Goal: Task Accomplishment & Management: Complete application form

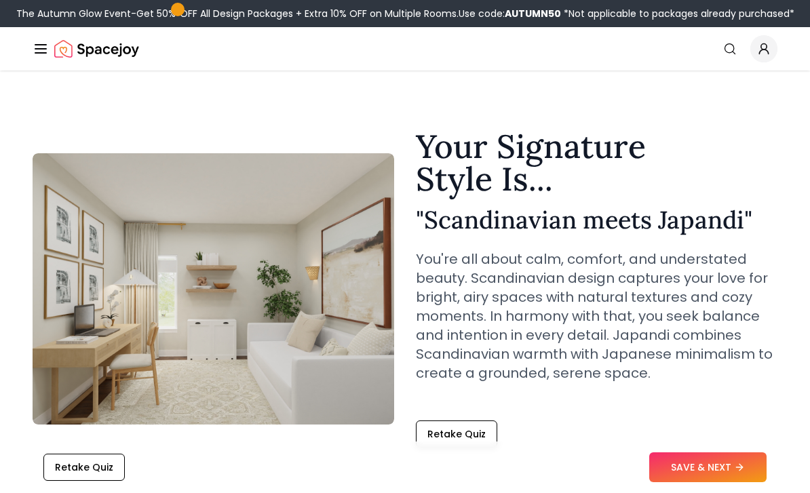
click at [94, 473] on button "Retake Quiz" at bounding box center [83, 467] width 81 height 27
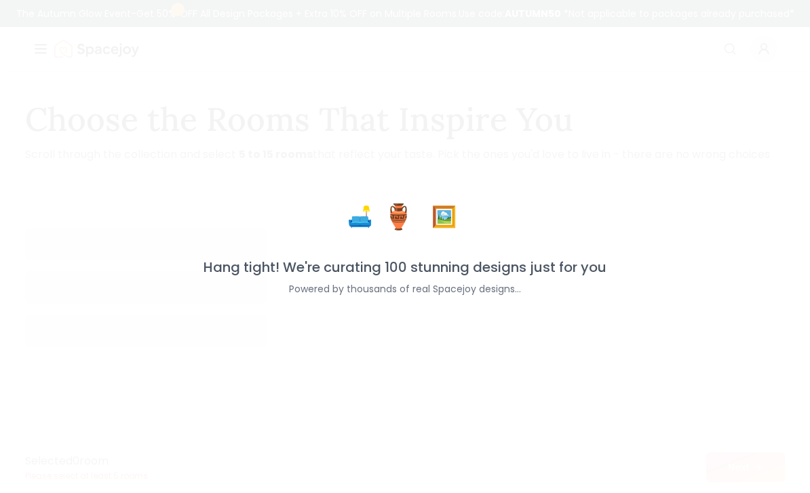
click at [94, 463] on p "Selected 0 room" at bounding box center [86, 461] width 123 height 16
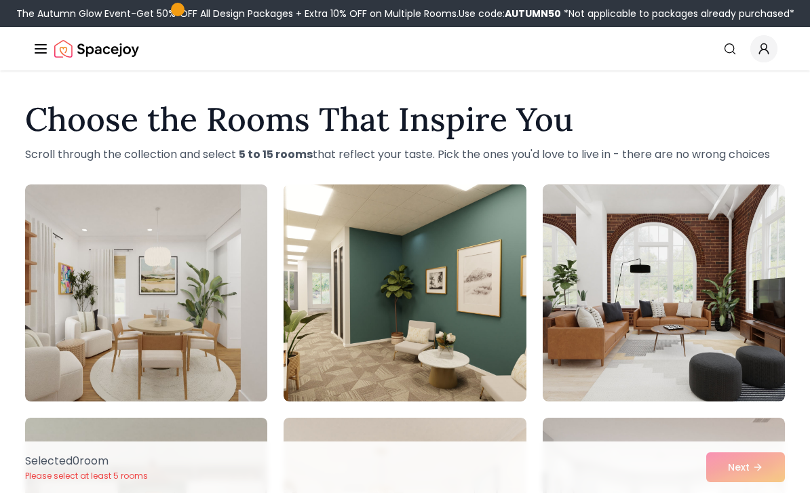
click at [208, 308] on img at bounding box center [146, 292] width 242 height 217
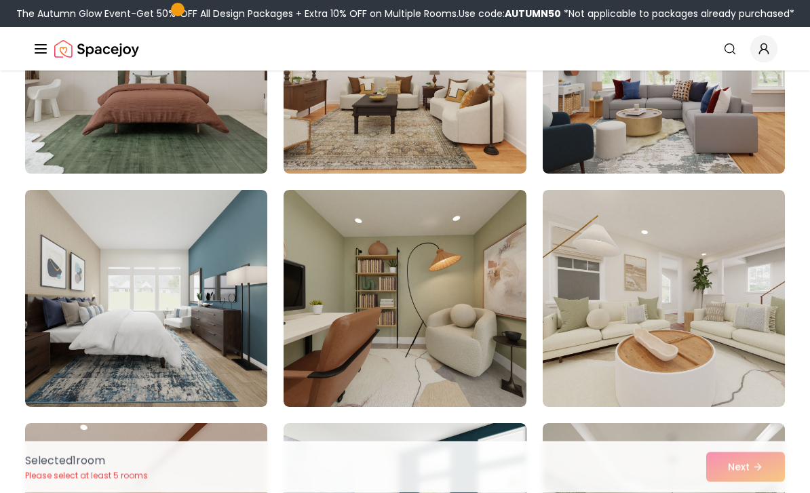
scroll to position [459, 0]
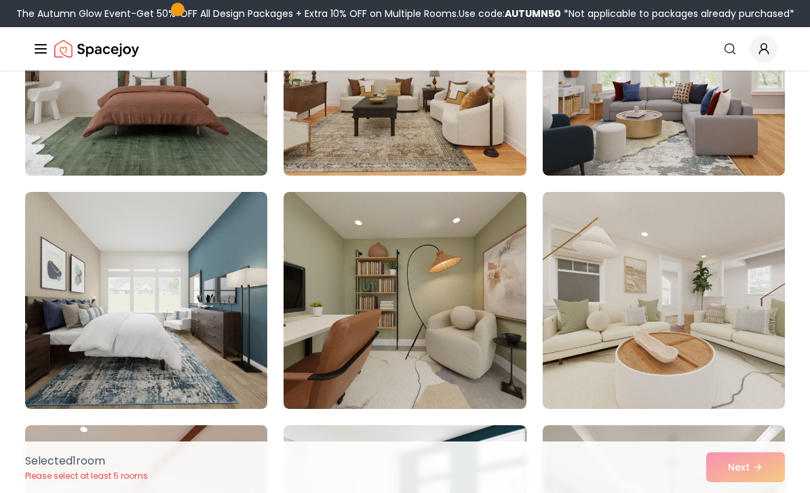
click at [721, 259] on img at bounding box center [663, 300] width 242 height 217
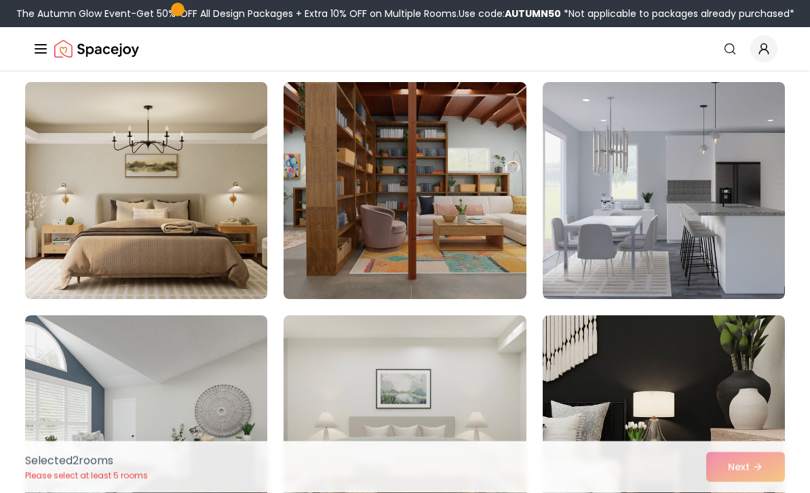
scroll to position [1507, 0]
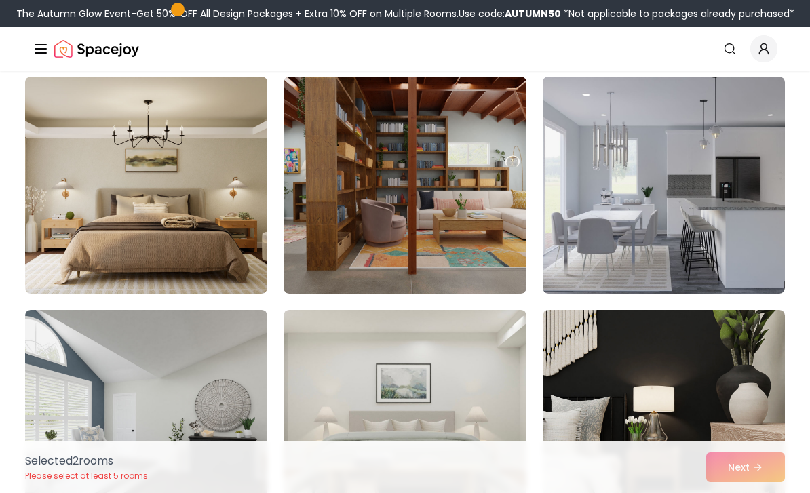
click at [483, 182] on img at bounding box center [404, 185] width 242 height 217
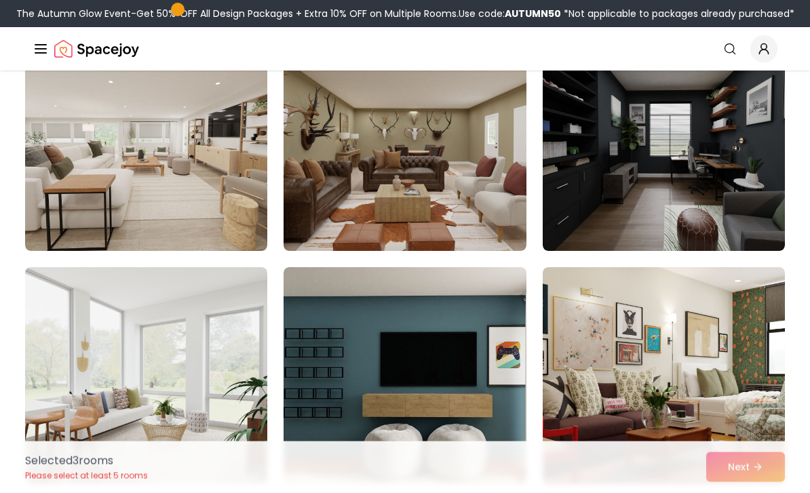
scroll to position [2017, 0]
click at [165, 155] on img at bounding box center [146, 142] width 242 height 217
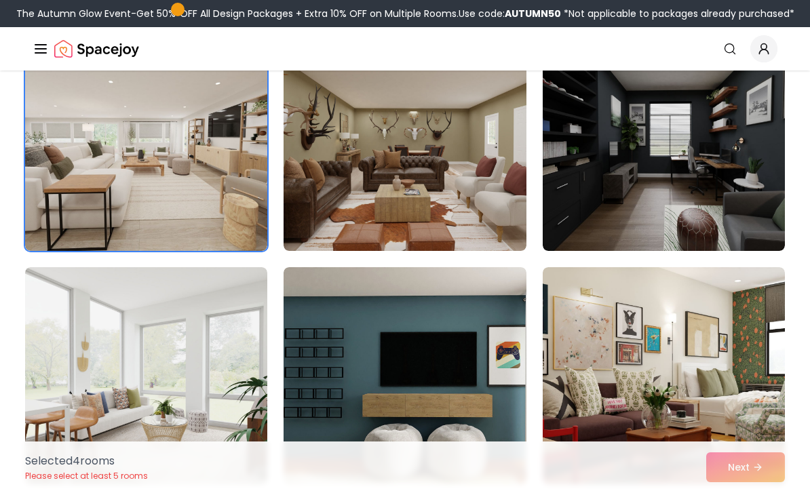
click at [199, 334] on img at bounding box center [146, 375] width 242 height 217
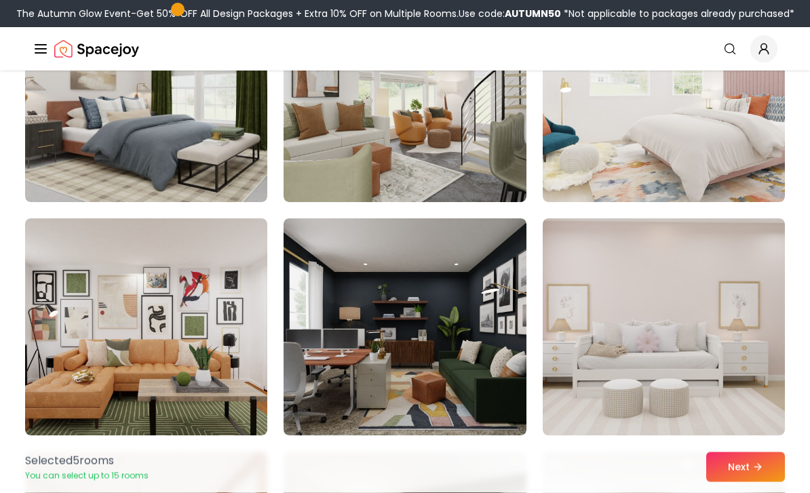
scroll to position [2532, 0]
click at [711, 286] on img at bounding box center [663, 326] width 242 height 217
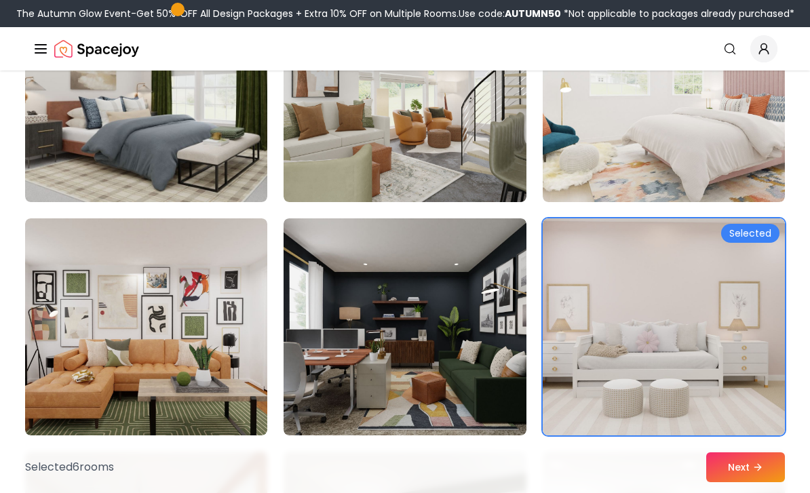
click at [711, 111] on img at bounding box center [663, 93] width 242 height 217
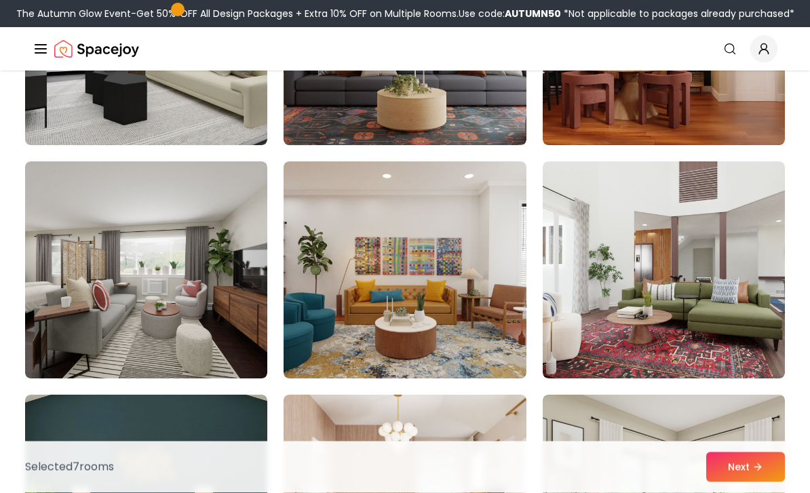
scroll to position [3289, 0]
click at [783, 482] on button "Next" at bounding box center [745, 467] width 79 height 30
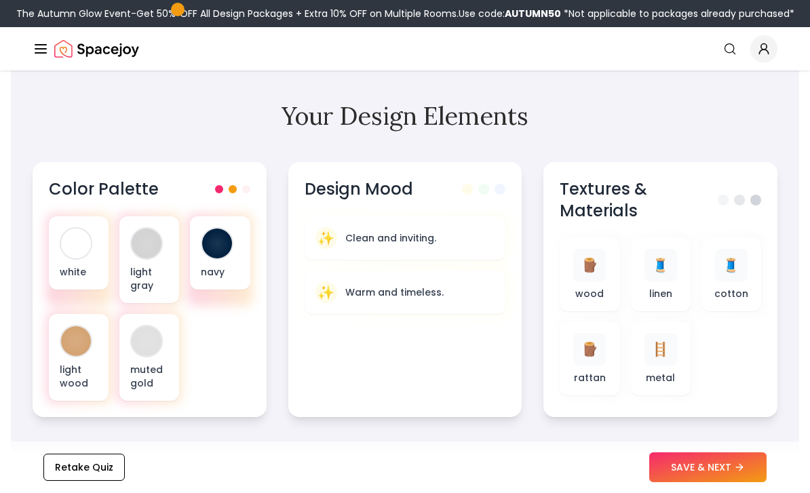
scroll to position [490, 0]
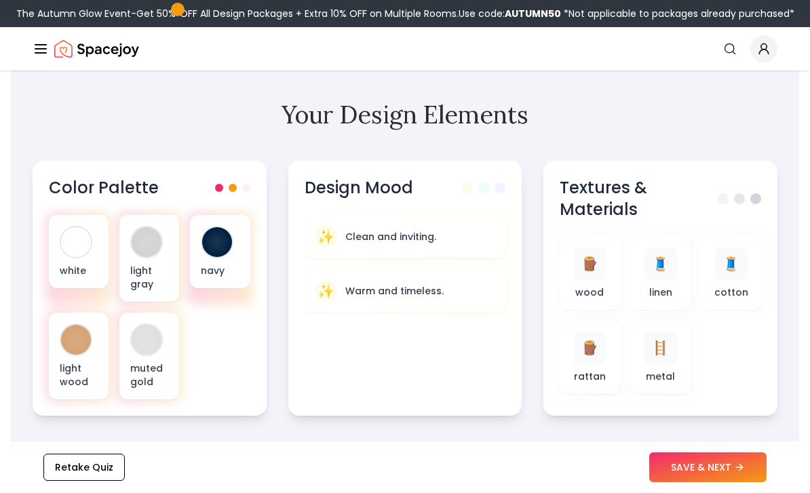
click at [92, 364] on p "light wood" at bounding box center [79, 374] width 38 height 27
click at [439, 297] on p "Warm and timeless." at bounding box center [394, 291] width 98 height 14
click at [591, 278] on div "🪵" at bounding box center [589, 264] width 33 height 33
click at [740, 473] on icon at bounding box center [739, 467] width 11 height 11
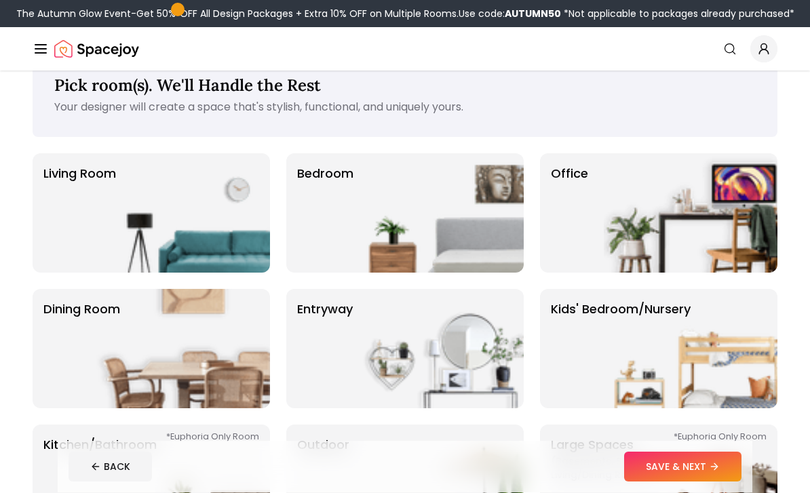
scroll to position [34, 0]
click at [460, 220] on img at bounding box center [437, 212] width 174 height 119
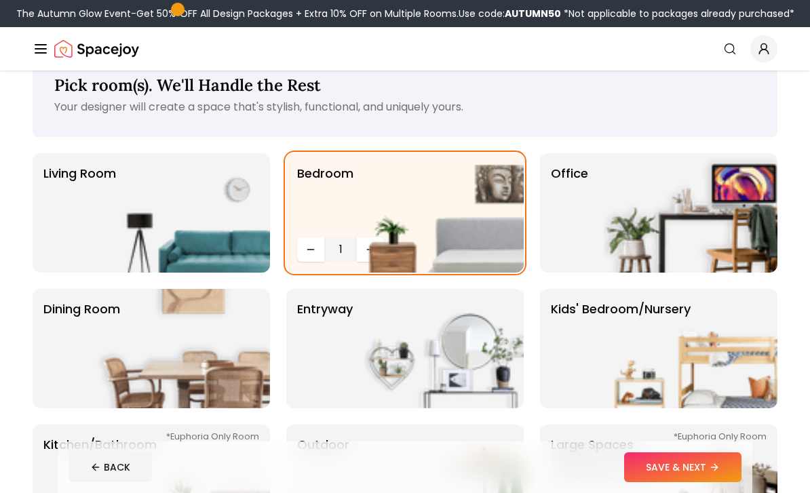
click at [716, 470] on icon at bounding box center [715, 467] width 3 height 6
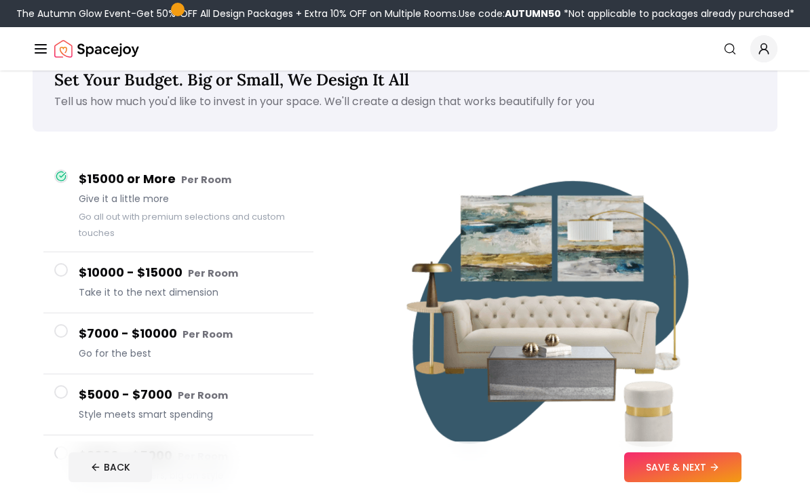
scroll to position [36, 0]
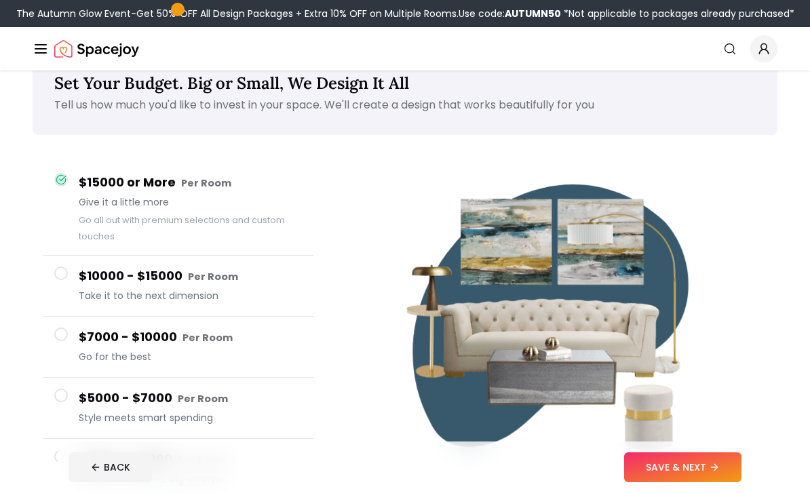
click at [706, 482] on button "SAVE & NEXT" at bounding box center [682, 467] width 117 height 30
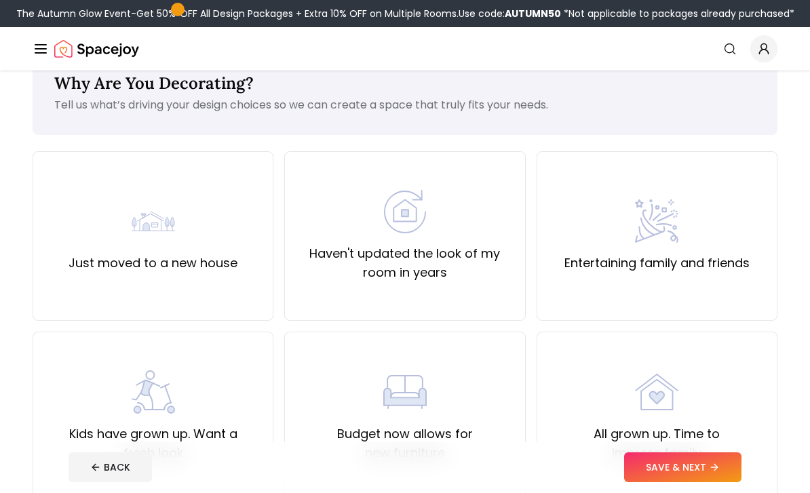
click at [502, 223] on div "Haven't updated the look of my room in years" at bounding box center [405, 236] width 218 height 92
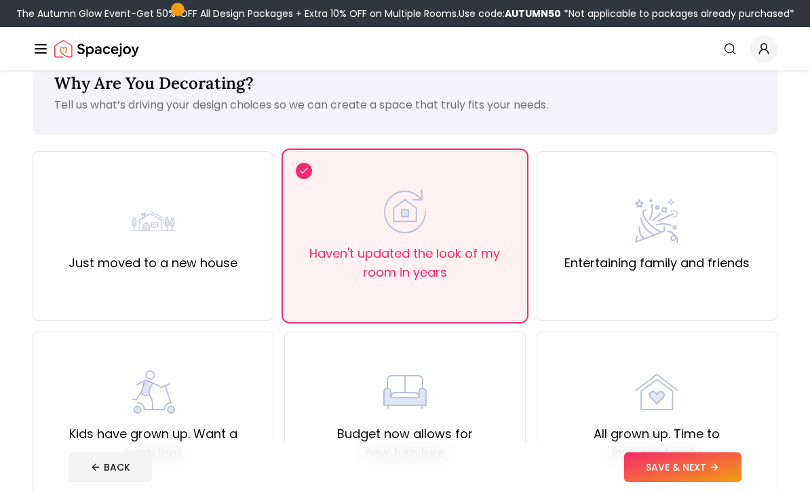
click at [717, 470] on icon at bounding box center [715, 467] width 3 height 6
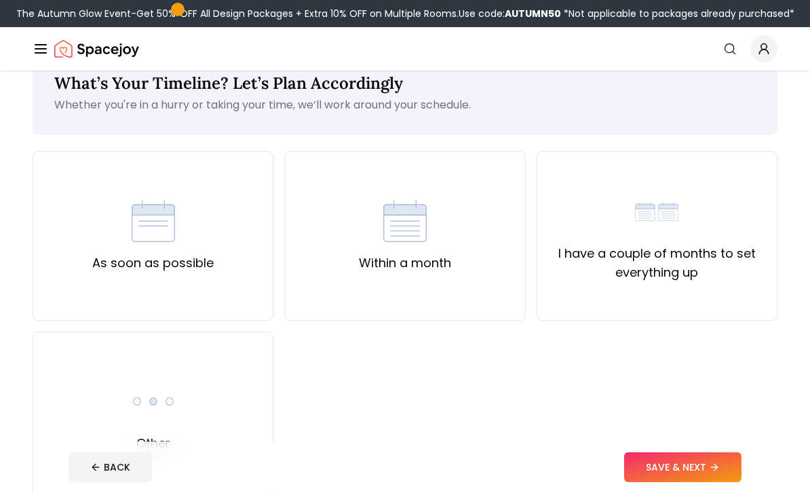
click at [186, 283] on div "As soon as possible" at bounding box center [153, 236] width 241 height 170
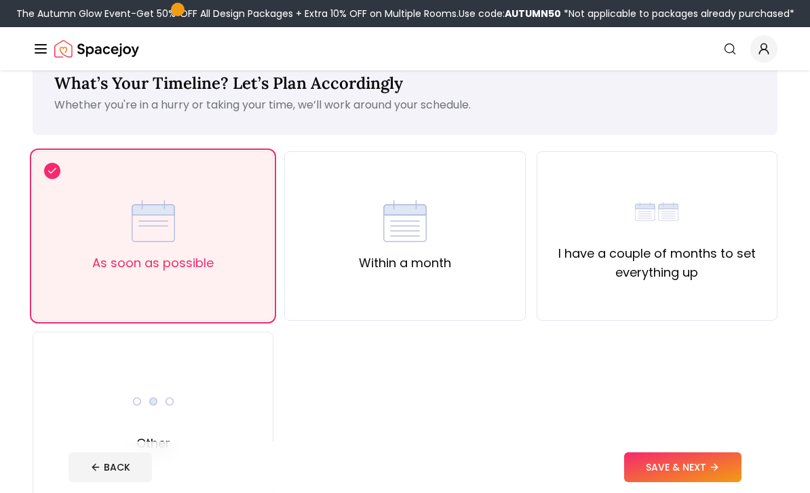
click at [710, 482] on button "SAVE & NEXT" at bounding box center [682, 467] width 117 height 30
